Goal: Register for event/course

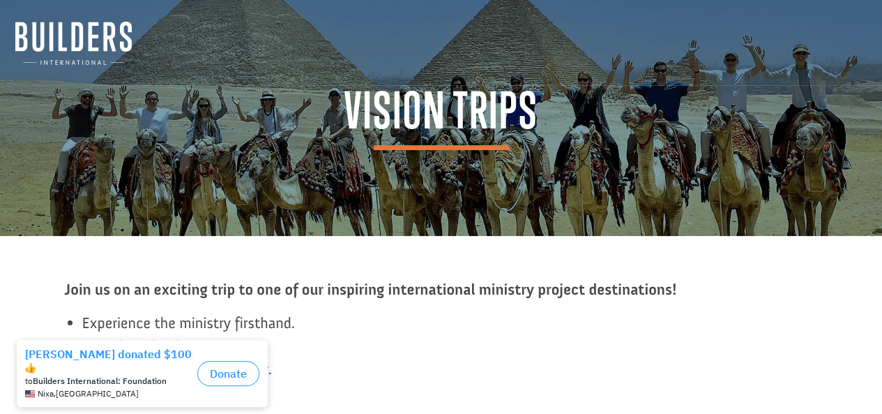
click at [84, 43] on img at bounding box center [73, 43] width 116 height 43
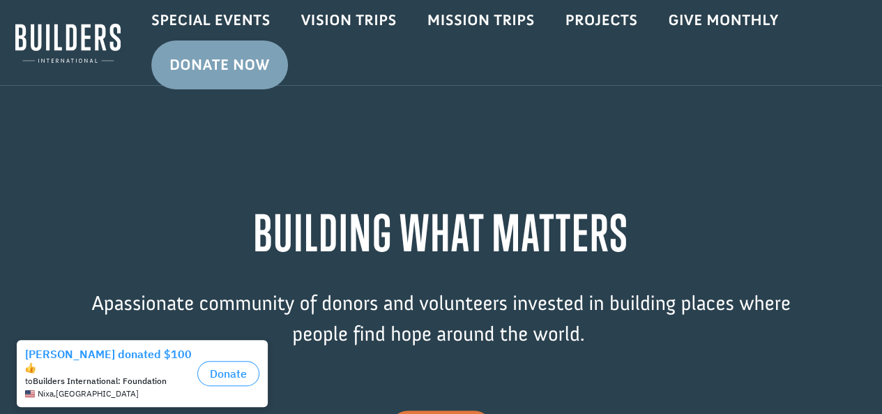
click at [211, 18] on link "Special Events" at bounding box center [211, 20] width 150 height 40
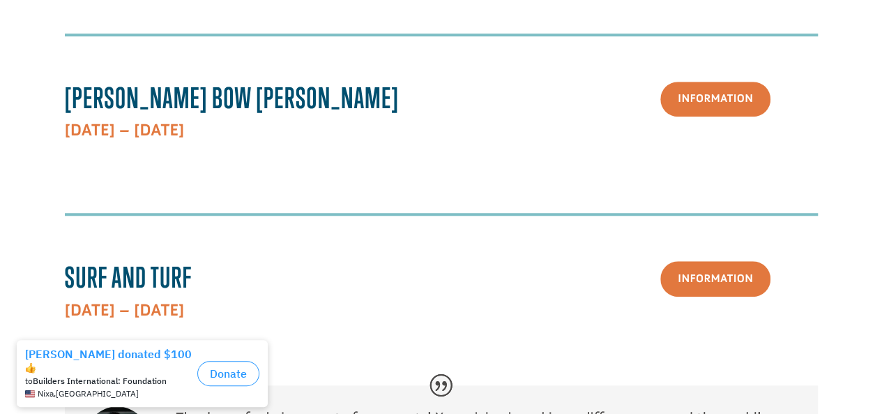
scroll to position [513, 0]
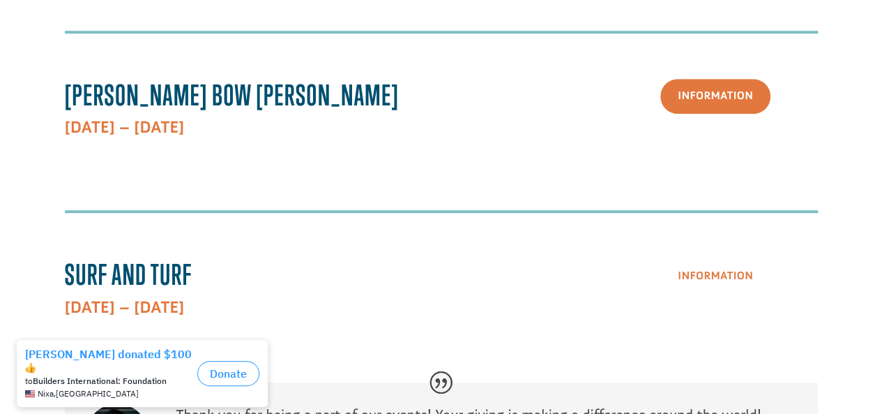
click at [749, 258] on link "Information" at bounding box center [716, 276] width 110 height 36
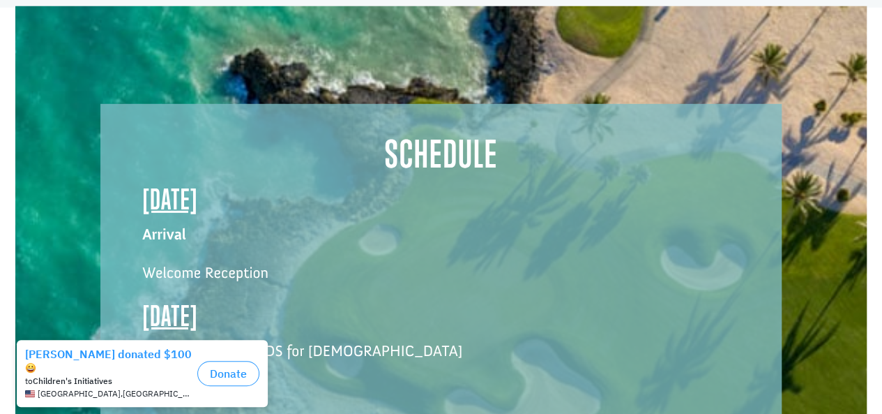
scroll to position [1987, 0]
